Goal: Check status

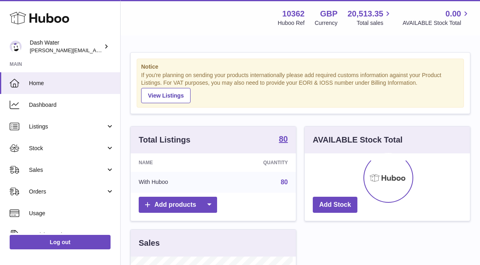
scroll to position [125, 162]
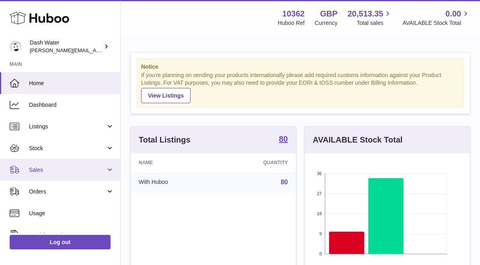
click at [49, 169] on span "Sales" at bounding box center [67, 170] width 77 height 8
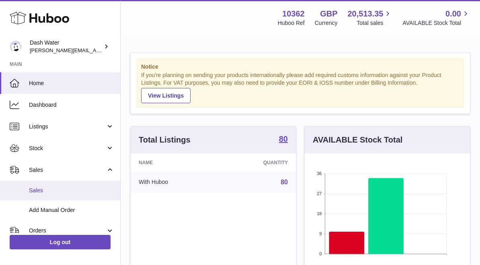
click at [54, 192] on span "Sales" at bounding box center [71, 191] width 85 height 8
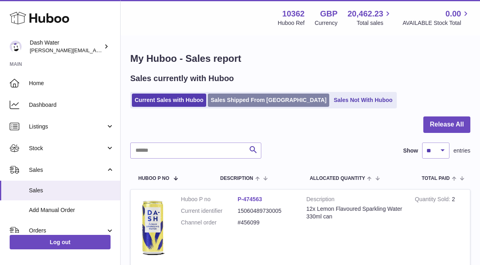
click at [250, 102] on link "Sales Shipped From Huboo" at bounding box center [268, 100] width 121 height 13
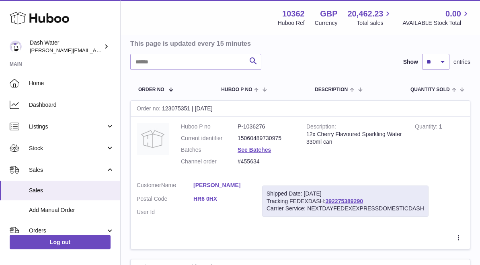
scroll to position [80, 0]
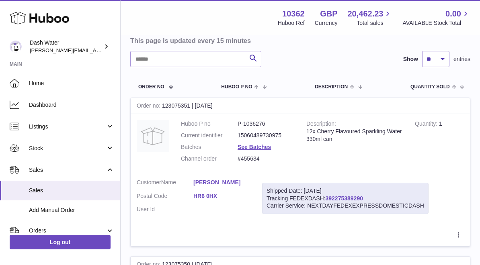
click at [334, 198] on link "392275389290" at bounding box center [343, 198] width 37 height 6
